Goal: Task Accomplishment & Management: Use online tool/utility

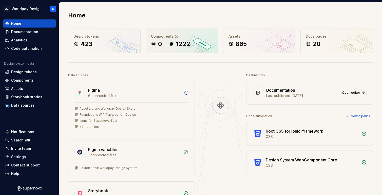
click at [172, 40] on div "1222" at bounding box center [179, 44] width 21 height 8
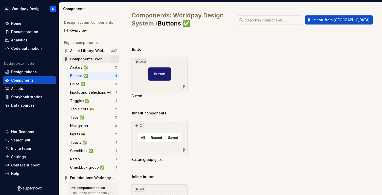
click at [115, 58] on button "button" at bounding box center [114, 59] width 7 height 7
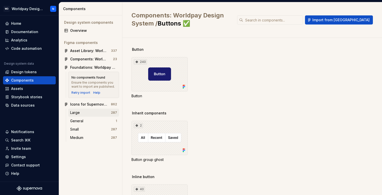
click at [87, 113] on div "Large" at bounding box center [90, 112] width 41 height 5
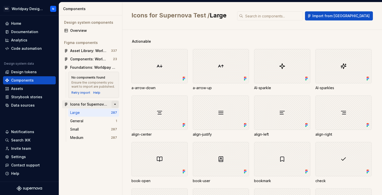
click at [115, 104] on button "button" at bounding box center [114, 104] width 7 height 7
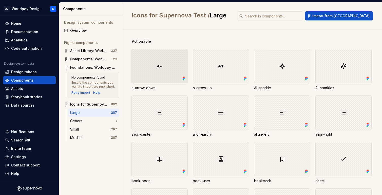
click at [169, 73] on div at bounding box center [159, 66] width 56 height 34
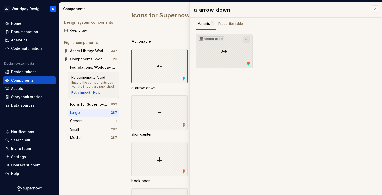
click at [247, 40] on button "button" at bounding box center [246, 39] width 7 height 7
click at [212, 40] on div "Vector asset" at bounding box center [211, 38] width 26 height 5
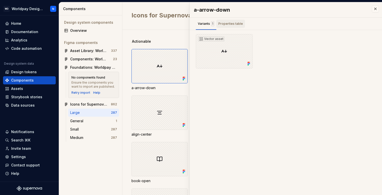
click at [234, 22] on div "Properties table" at bounding box center [230, 23] width 25 height 5
click at [207, 22] on div "Variants 1" at bounding box center [206, 23] width 16 height 5
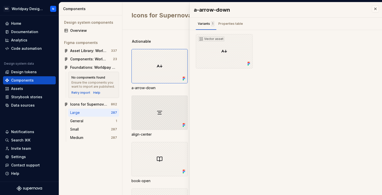
click at [173, 119] on div at bounding box center [159, 113] width 56 height 34
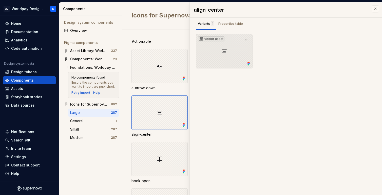
click at [224, 52] on div "Vector asset" at bounding box center [224, 51] width 57 height 34
click at [246, 39] on button "button" at bounding box center [246, 39] width 7 height 7
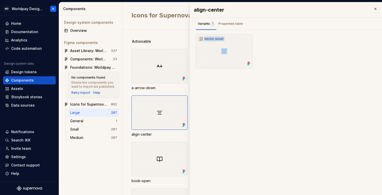
click at [263, 85] on div "align-center Variants 1 Properties table Vector asset Property Values Default T…" at bounding box center [286, 98] width 192 height 193
click at [115, 105] on button "button" at bounding box center [114, 104] width 7 height 7
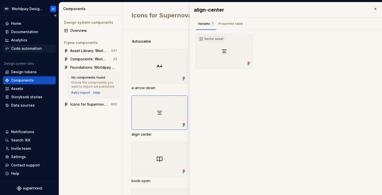
click at [31, 50] on div "Code automation" at bounding box center [26, 48] width 31 height 5
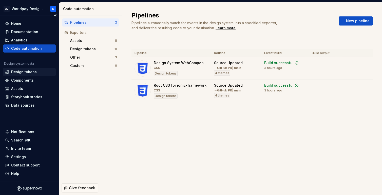
click at [30, 71] on div "Design tokens" at bounding box center [24, 72] width 26 height 5
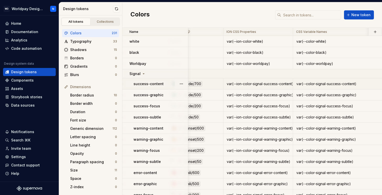
scroll to position [0, 294]
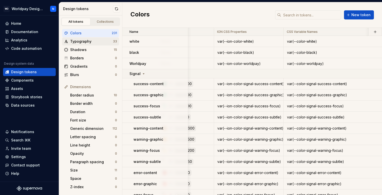
click at [96, 43] on div "Typography" at bounding box center [91, 41] width 43 height 5
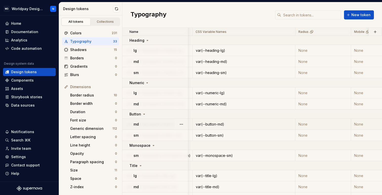
scroll to position [0, 385]
click at [221, 126] on div "var(--button-md)" at bounding box center [243, 124] width 102 height 5
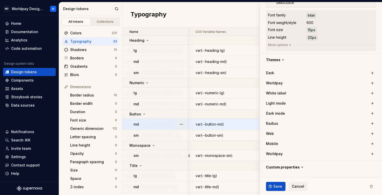
scroll to position [154, 0]
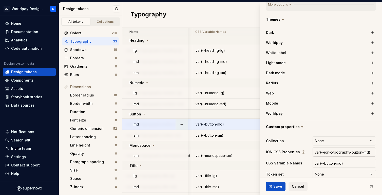
click at [340, 148] on input "var(--ion-typography-button-md)" at bounding box center [343, 152] width 63 height 9
click at [334, 148] on input "var(--ion-typography-button-md)" at bounding box center [343, 152] width 63 height 9
type textarea "*"
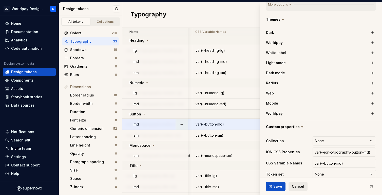
click at [302, 186] on span "Cancel" at bounding box center [298, 186] width 12 height 5
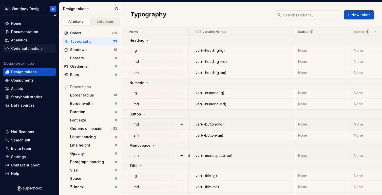
click at [32, 47] on div "Code automation" at bounding box center [26, 48] width 31 height 5
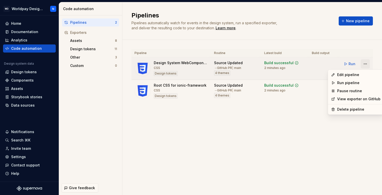
click at [366, 64] on html "WD Worldpay Design System N Home Documentation Analytics Code automation Design…" at bounding box center [191, 97] width 382 height 195
click at [346, 74] on div "Edit pipeline" at bounding box center [358, 74] width 43 height 5
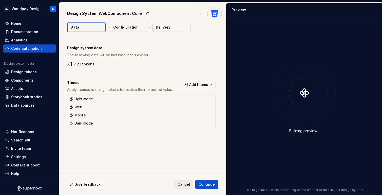
click at [133, 28] on p "Configuration" at bounding box center [125, 27] width 25 height 5
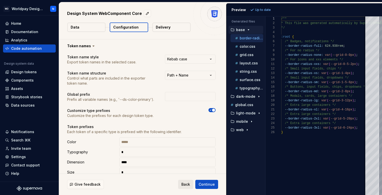
click at [186, 184] on span "Back" at bounding box center [185, 184] width 9 height 5
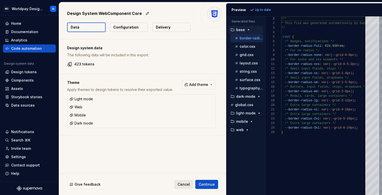
click at [183, 184] on span "Cancel" at bounding box center [183, 184] width 12 height 5
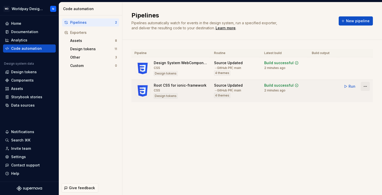
click at [365, 86] on html "WD Worldpay Design System N Home Documentation Analytics Code automation Design…" at bounding box center [191, 97] width 382 height 195
click at [351, 98] on div "Edit pipeline" at bounding box center [358, 97] width 43 height 5
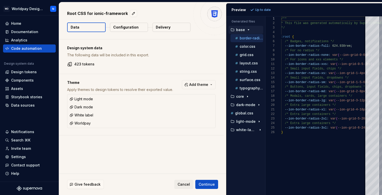
click at [130, 28] on p "Configuration" at bounding box center [125, 27] width 25 height 5
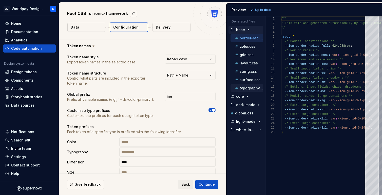
click at [248, 89] on p "typography.css" at bounding box center [252, 88] width 24 height 4
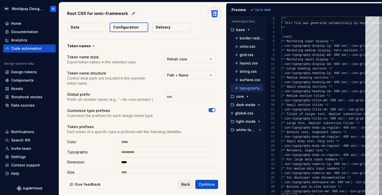
scroll to position [36, 0]
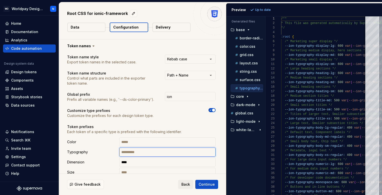
click at [153, 152] on input "text" at bounding box center [167, 152] width 96 height 9
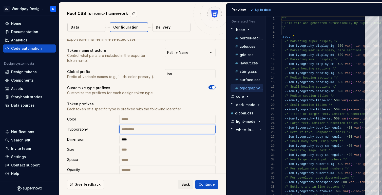
scroll to position [23, 0]
click at [250, 48] on p "color.css" at bounding box center [248, 47] width 16 height 4
type textarea "**********"
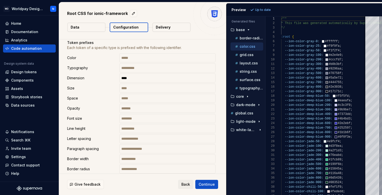
scroll to position [85, 0]
click at [185, 185] on span "Back" at bounding box center [185, 184] width 9 height 5
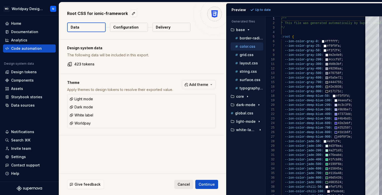
click at [184, 184] on span "Cancel" at bounding box center [183, 184] width 12 height 5
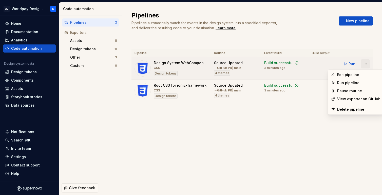
click at [367, 63] on html "WD Worldpay Design System N Home Documentation Analytics Code automation Design…" at bounding box center [191, 97] width 382 height 195
click at [348, 76] on div "Edit pipeline" at bounding box center [358, 74] width 43 height 5
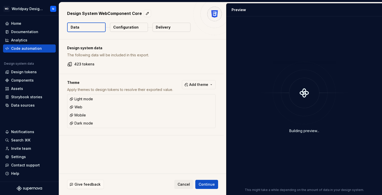
click at [126, 26] on p "Configuration" at bounding box center [125, 27] width 25 height 5
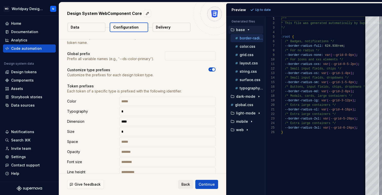
scroll to position [42, 0]
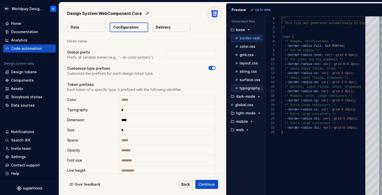
click at [251, 88] on p "typography.css" at bounding box center [252, 88] width 24 height 4
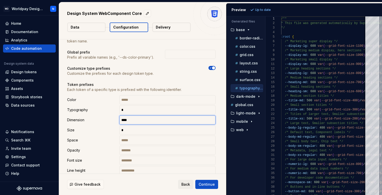
drag, startPoint x: 135, startPoint y: 122, endPoint x: 123, endPoint y: 122, distance: 12.2
click at [123, 122] on input "****" at bounding box center [167, 120] width 96 height 9
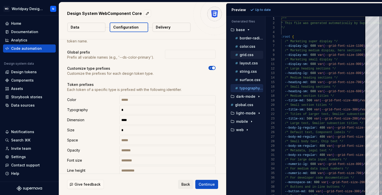
click at [245, 55] on p "grid.css" at bounding box center [247, 55] width 14 height 4
type textarea "**********"
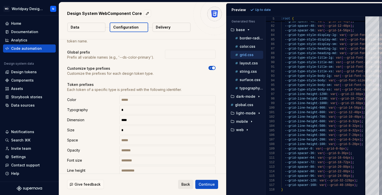
click at [185, 186] on span "Back" at bounding box center [185, 184] width 9 height 5
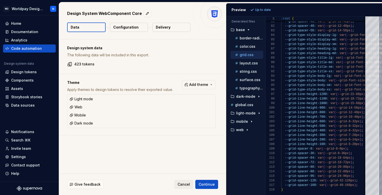
click at [125, 26] on p "Configuration" at bounding box center [125, 27] width 25 height 5
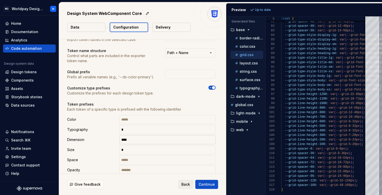
scroll to position [25, 0]
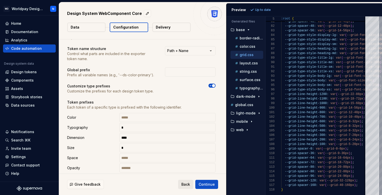
click at [188, 185] on span "Back" at bounding box center [185, 184] width 9 height 5
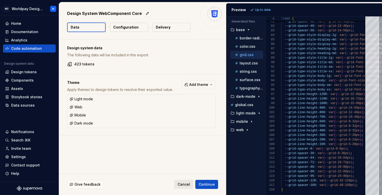
click at [184, 185] on span "Cancel" at bounding box center [183, 184] width 12 height 5
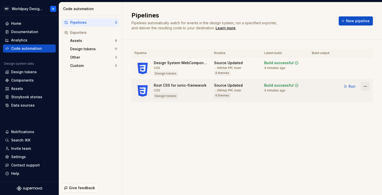
click at [367, 86] on html "WD Worldpay Design System N Home Documentation Analytics Code automation Design…" at bounding box center [191, 97] width 382 height 195
click at [350, 98] on div "Edit pipeline" at bounding box center [358, 97] width 43 height 5
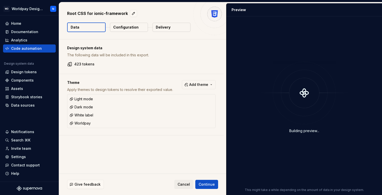
click at [129, 28] on p "Configuration" at bounding box center [125, 27] width 25 height 5
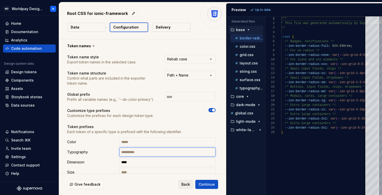
drag, startPoint x: 150, startPoint y: 154, endPoint x: 106, endPoint y: 148, distance: 43.7
click at [106, 149] on div "Typography" at bounding box center [141, 152] width 148 height 9
type input "*"
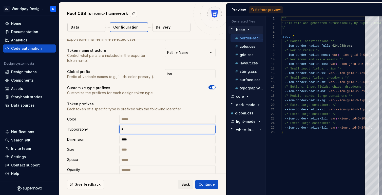
scroll to position [24, 0]
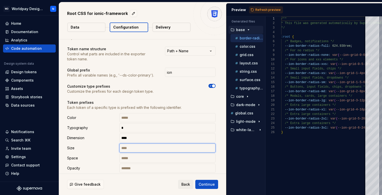
click at [152, 148] on input "text" at bounding box center [167, 148] width 96 height 9
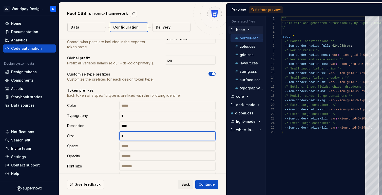
scroll to position [37, 0]
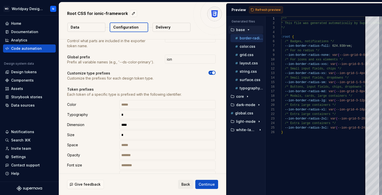
click at [260, 10] on span "Refresh preview" at bounding box center [267, 10] width 25 height 4
click at [251, 88] on p "typography.css" at bounding box center [252, 88] width 24 height 4
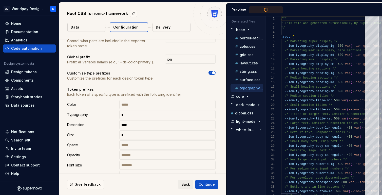
scroll to position [36, 0]
type textarea "**********"
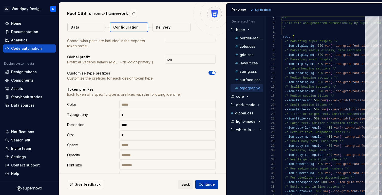
click at [208, 184] on span "Continue" at bounding box center [206, 184] width 16 height 5
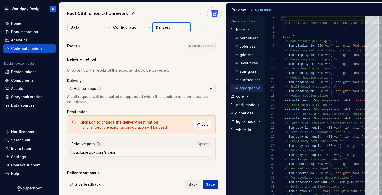
click at [211, 185] on span "Save" at bounding box center [210, 184] width 9 height 5
click at [214, 185] on span "Save" at bounding box center [210, 184] width 9 height 5
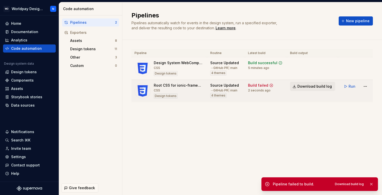
click at [308, 87] on span "Download build log" at bounding box center [314, 86] width 34 height 5
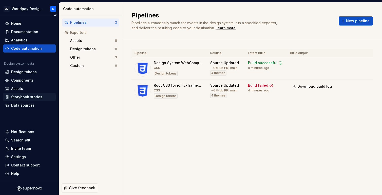
click at [25, 97] on div "Storybook stories" at bounding box center [26, 97] width 31 height 5
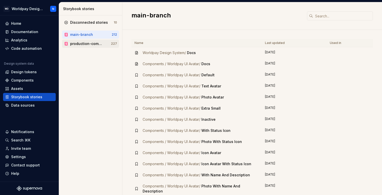
click at [83, 46] on div "production-components" at bounding box center [86, 43] width 33 height 5
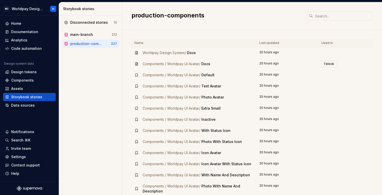
click at [81, 43] on div "production-components" at bounding box center [86, 43] width 33 height 5
click at [99, 22] on div "Disconnected stories" at bounding box center [89, 22] width 38 height 5
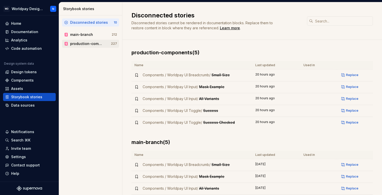
click at [90, 45] on div "production-components" at bounding box center [86, 43] width 33 height 5
